Goal: Transaction & Acquisition: Purchase product/service

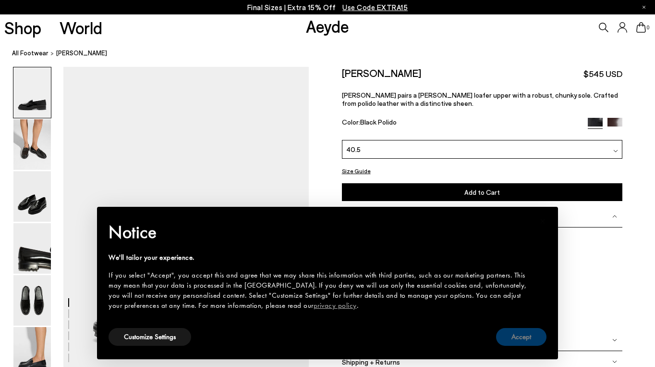
click at [517, 337] on button "Accept" at bounding box center [521, 337] width 50 height 18
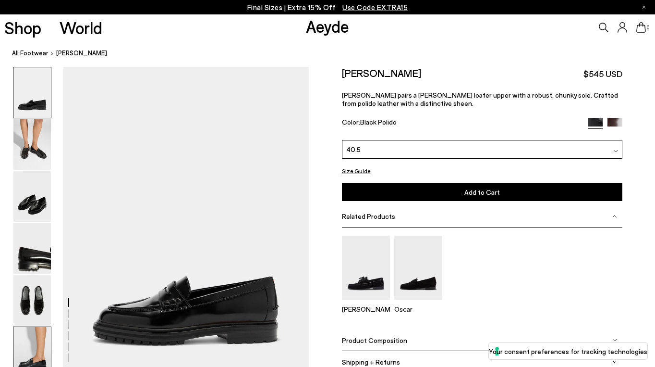
click at [28, 349] on img at bounding box center [31, 352] width 37 height 50
click at [33, 275] on img at bounding box center [31, 300] width 37 height 50
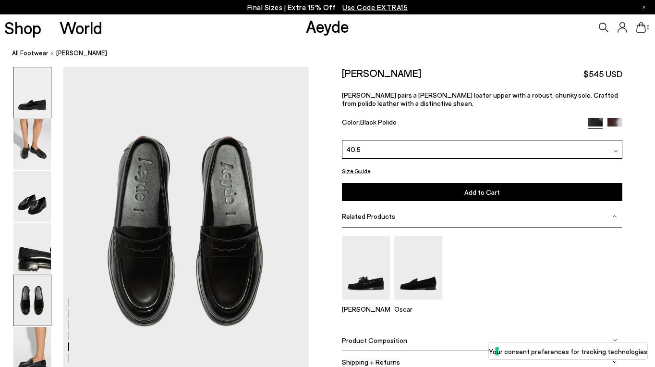
click at [37, 92] on img at bounding box center [31, 92] width 37 height 50
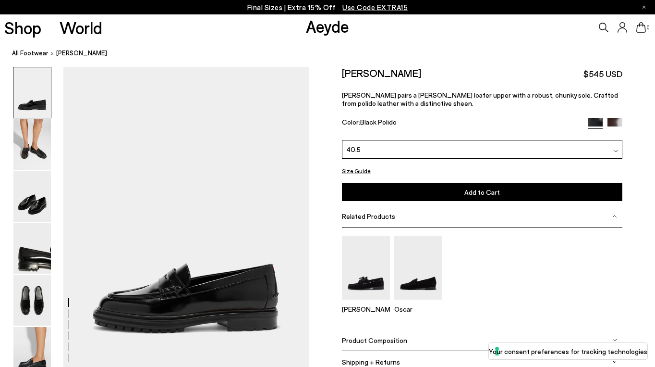
scroll to position [14, 0]
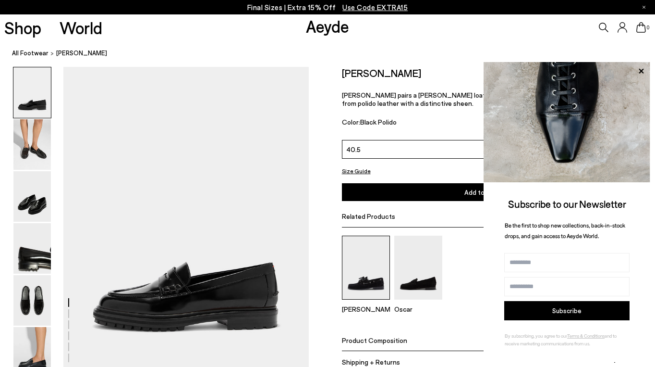
click at [376, 287] on img at bounding box center [366, 267] width 48 height 64
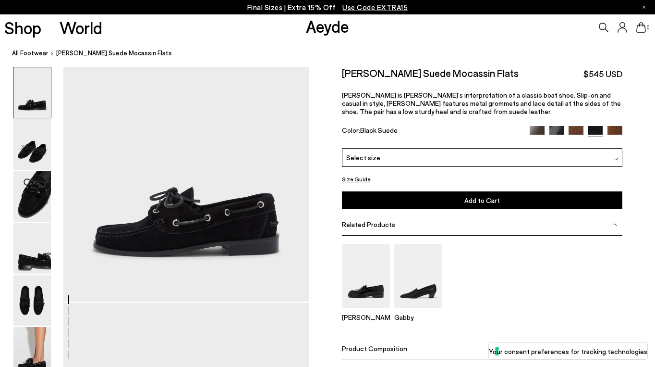
scroll to position [186, 0]
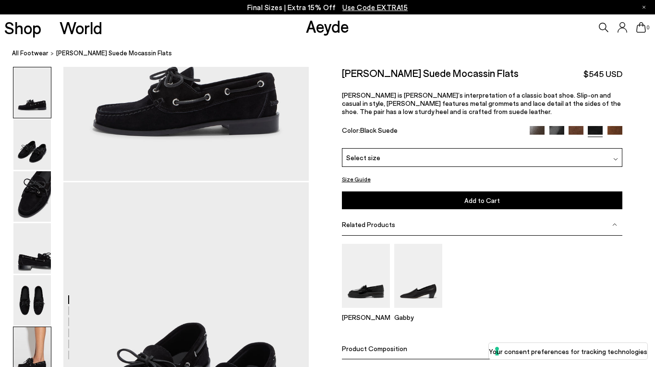
click at [34, 339] on img at bounding box center [31, 352] width 37 height 50
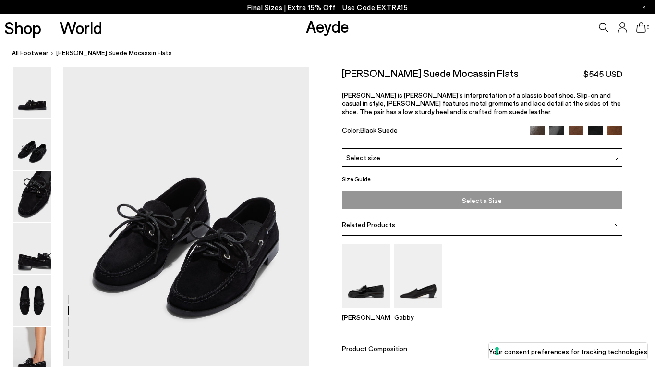
scroll to position [329, 0]
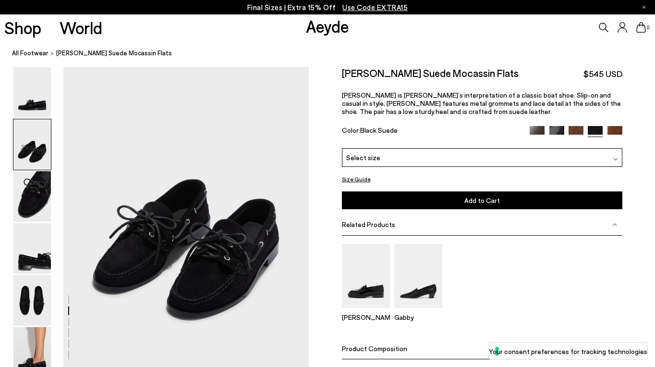
click at [582, 128] on img at bounding box center [576, 133] width 15 height 15
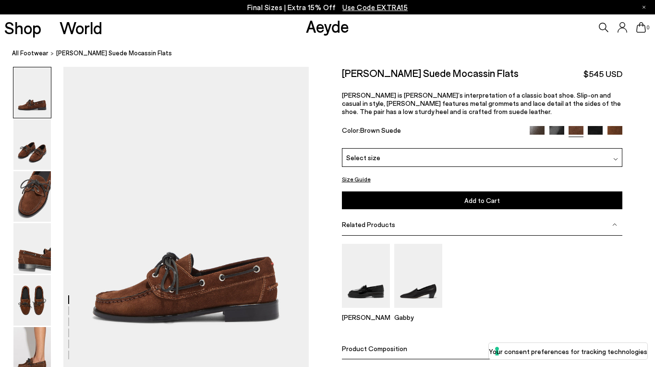
scroll to position [61, 0]
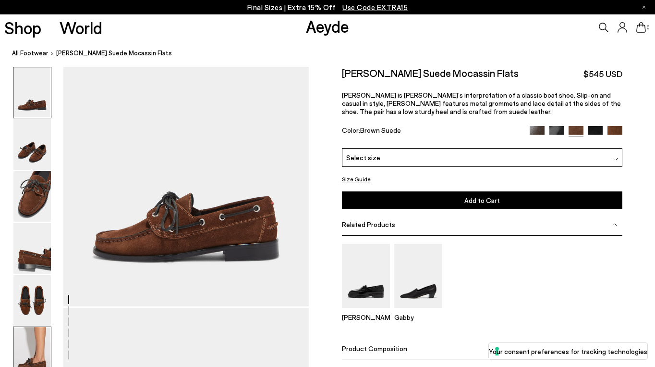
click at [49, 339] on img at bounding box center [31, 352] width 37 height 50
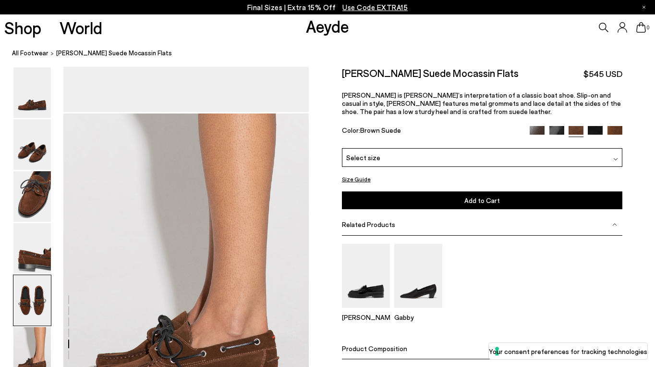
scroll to position [1561, 0]
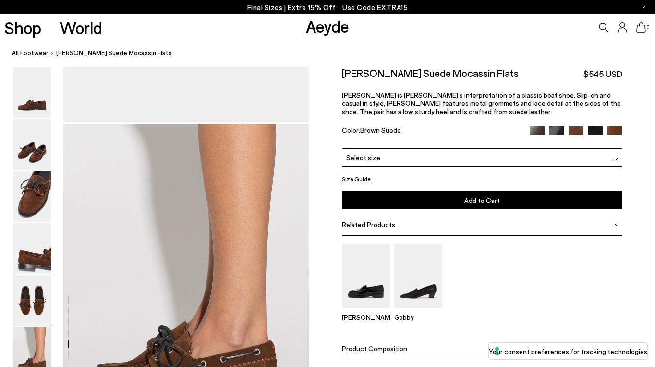
click at [617, 130] on img at bounding box center [615, 133] width 15 height 15
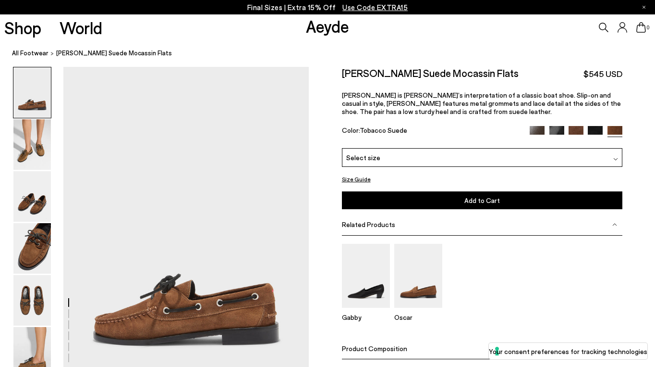
click at [535, 131] on img at bounding box center [537, 133] width 15 height 15
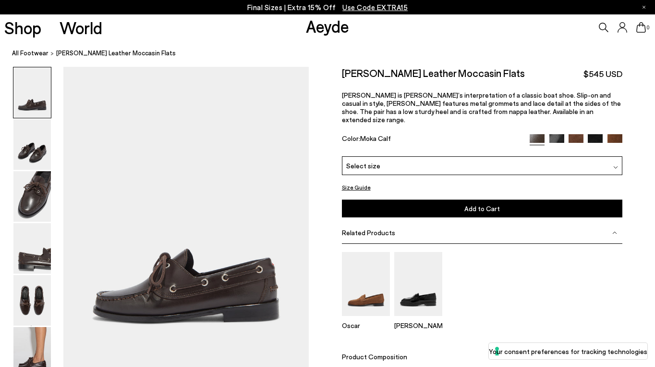
scroll to position [89, 0]
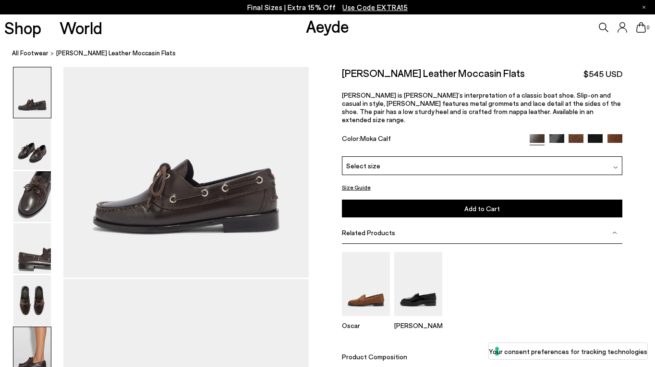
click at [38, 350] on img at bounding box center [31, 352] width 37 height 50
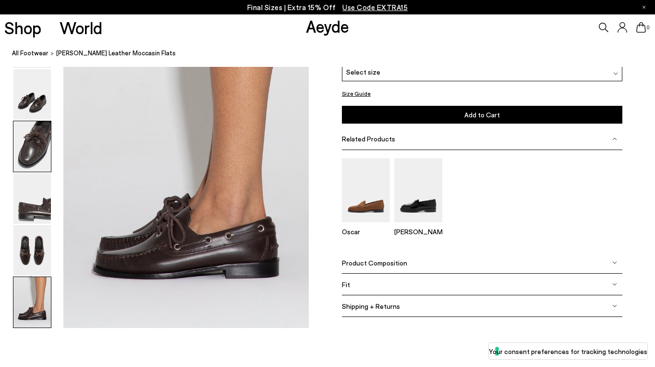
click at [38, 150] on img at bounding box center [31, 147] width 37 height 50
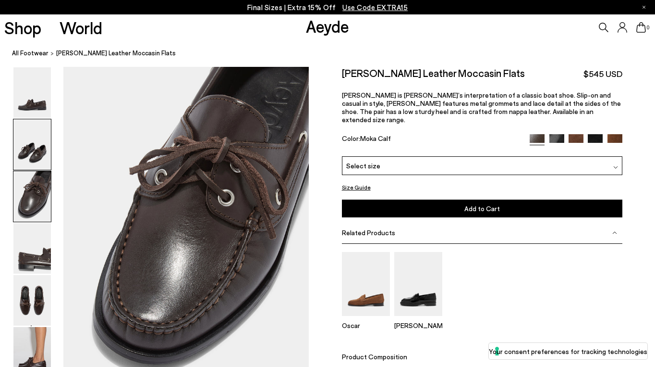
click at [43, 154] on img at bounding box center [31, 144] width 37 height 50
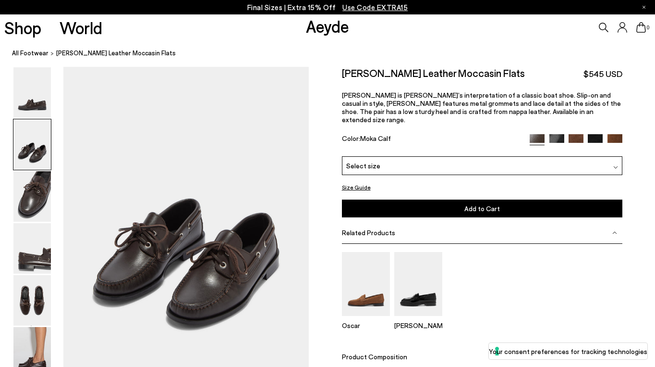
scroll to position [302, 0]
